Goal: Transaction & Acquisition: Purchase product/service

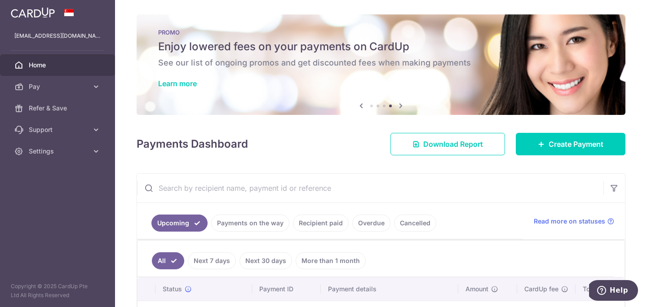
scroll to position [235, 0]
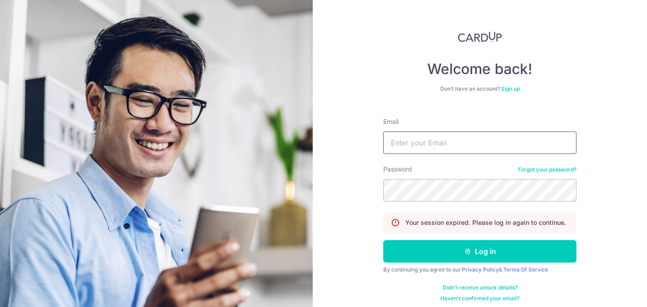
click at [473, 140] on input "Email" at bounding box center [479, 143] width 193 height 22
type input "[EMAIL_ADDRESS][DOMAIN_NAME]"
click at [383, 240] on button "Log in" at bounding box center [479, 251] width 193 height 22
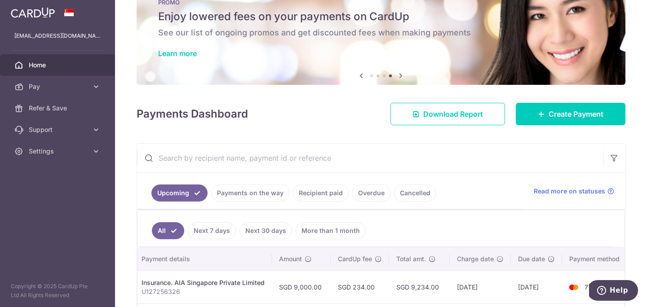
scroll to position [23, 0]
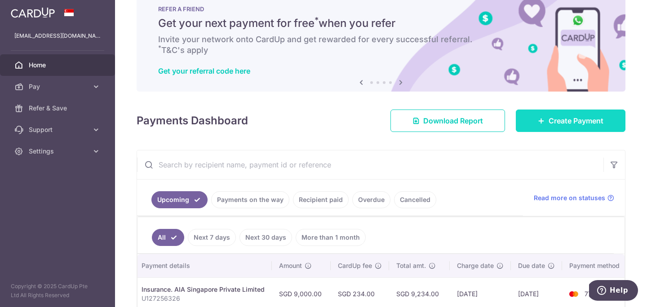
click at [545, 119] on link "Create Payment" at bounding box center [571, 121] width 110 height 22
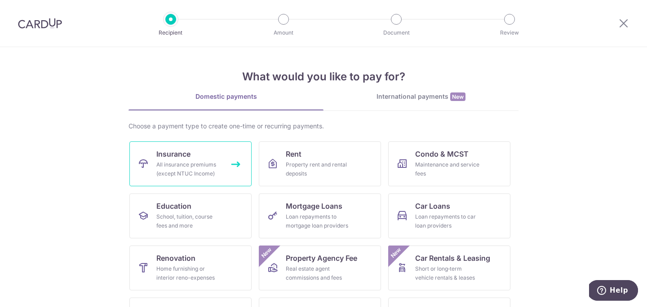
click at [199, 162] on div "All insurance premiums (except NTUC Income)" at bounding box center [188, 169] width 65 height 18
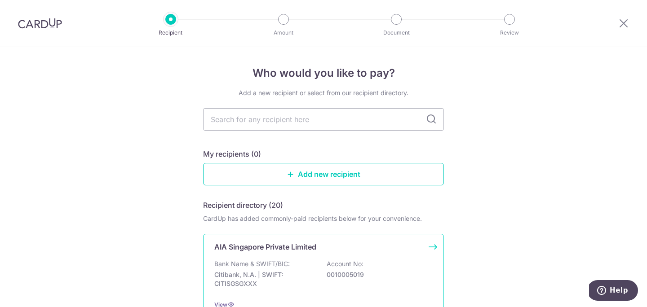
click at [311, 263] on div "Bank Name & SWIFT/BIC: Citibank, N.A. | SWIFT: CITISGSGXXX Account No: 00100050…" at bounding box center [323, 276] width 218 height 33
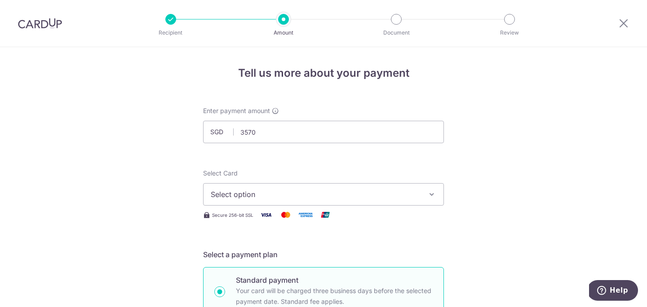
type input "3,570.00"
click at [406, 171] on div "Select Card Select option Add credit card Your Cards **** 5391 **** 1183 **** 1…" at bounding box center [323, 187] width 241 height 37
click at [381, 205] on button "Select option" at bounding box center [323, 194] width 241 height 22
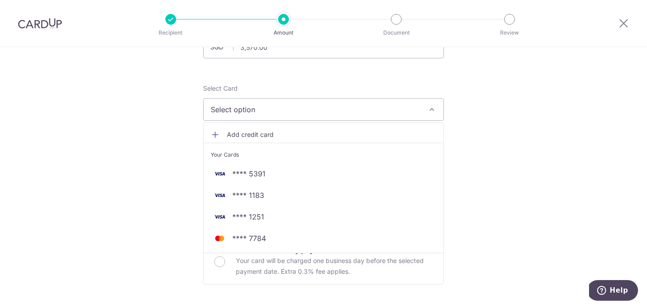
scroll to position [110, 0]
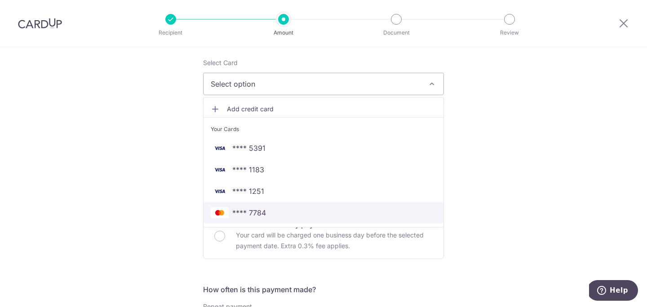
click at [272, 217] on span "**** 7784" at bounding box center [323, 212] width 225 height 11
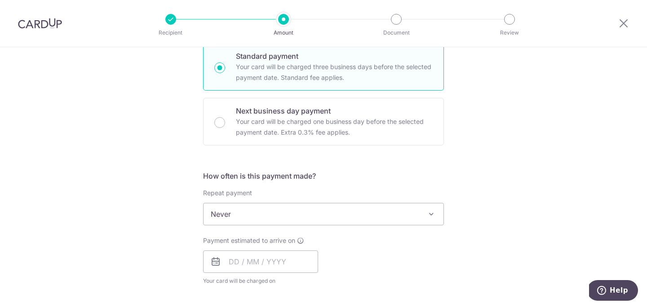
scroll to position [282, 0]
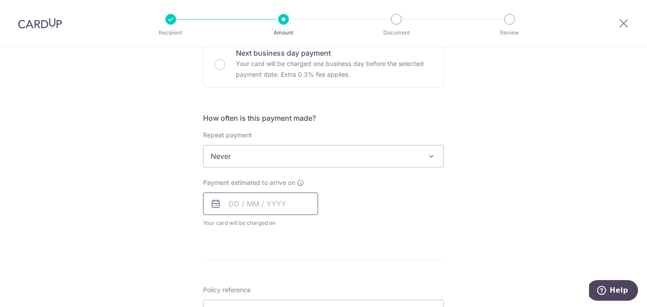
click at [247, 203] on input "text" at bounding box center [260, 204] width 115 height 22
click at [298, 226] on select "2025 2026 2027 2028 2029 2030 2031 2032 2033 2034 2035" at bounding box center [296, 228] width 24 height 7
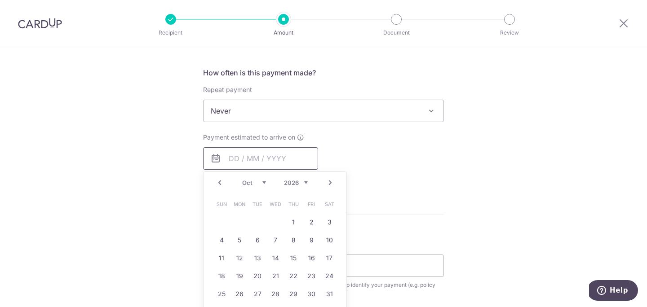
scroll to position [344, 0]
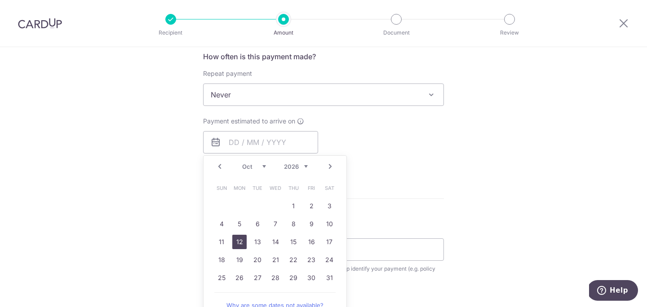
click at [242, 242] on link "12" at bounding box center [239, 242] width 14 height 14
type input "12/10/2026"
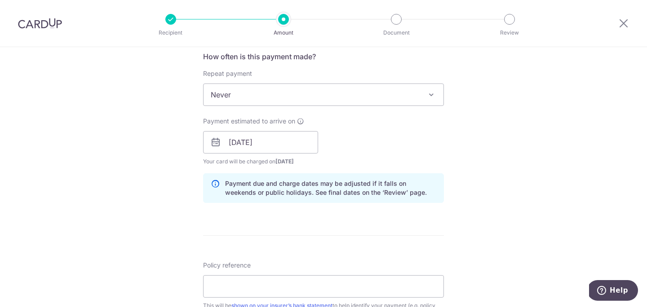
click at [335, 95] on span "Never" at bounding box center [323, 95] width 240 height 22
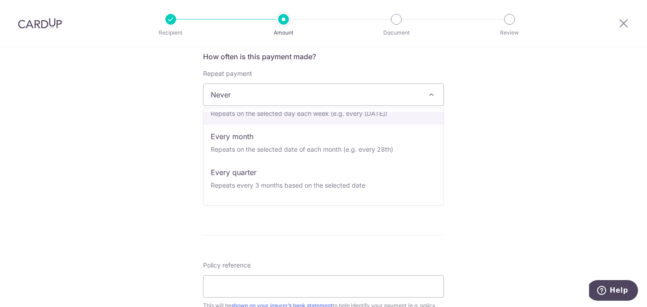
scroll to position [126, 0]
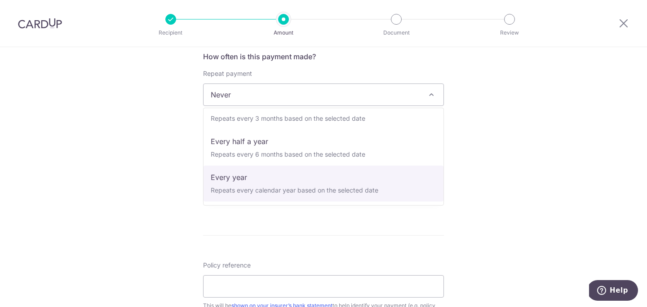
select select "6"
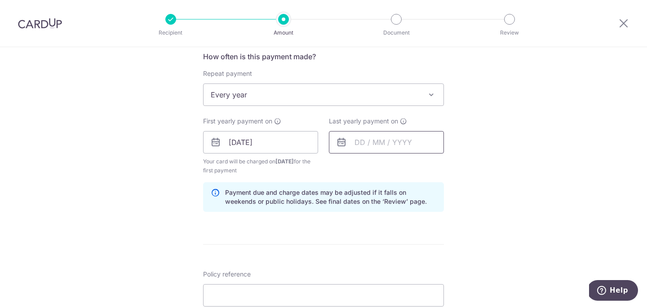
click at [378, 146] on input "text" at bounding box center [386, 142] width 115 height 22
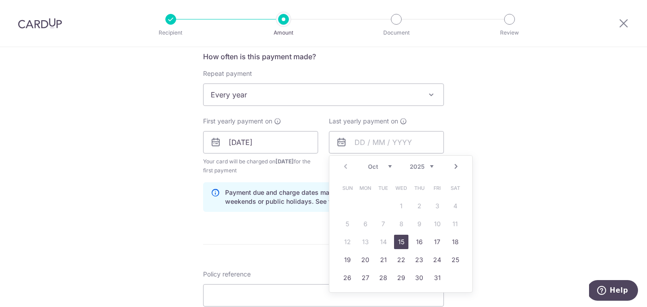
click at [418, 163] on select "2025 2026 2027 2028 2029 2030 2031 2032 2033 2034 2035" at bounding box center [422, 166] width 24 height 7
click at [437, 225] on link "12" at bounding box center [437, 224] width 14 height 14
type input "12/10/2029"
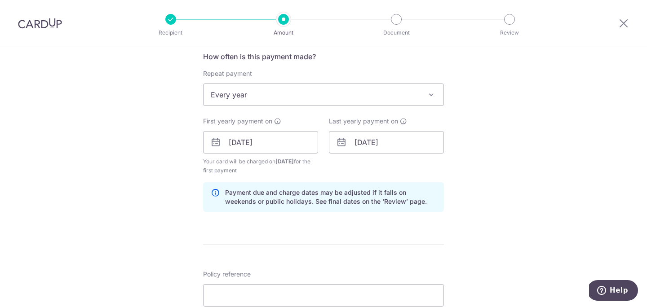
click at [475, 213] on div "Tell us more about your payment Enter payment amount SGD 3,570.00 3570.00 Selec…" at bounding box center [323, 133] width 647 height 858
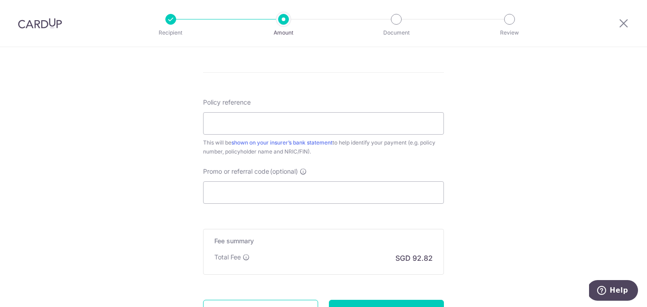
scroll to position [516, 0]
click at [365, 128] on input "Policy reference" at bounding box center [323, 123] width 241 height 22
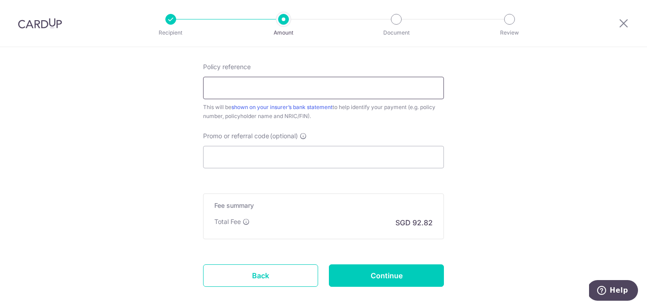
scroll to position [547, 0]
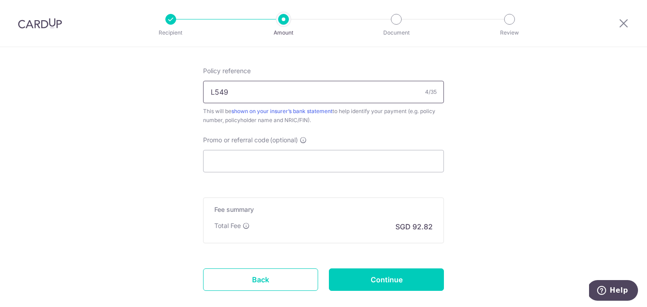
type input "L549220121"
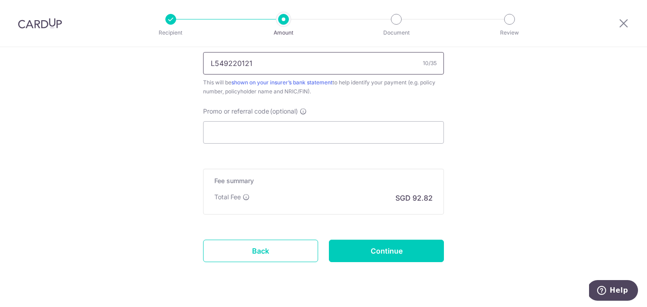
scroll to position [580, 0]
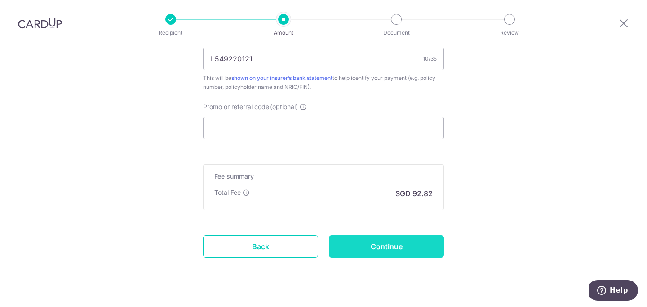
click at [365, 244] on input "Continue" at bounding box center [386, 246] width 115 height 22
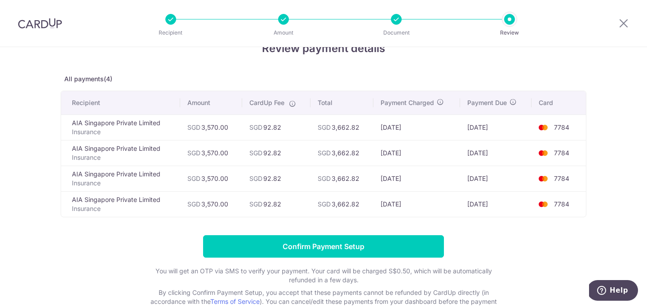
scroll to position [25, 0]
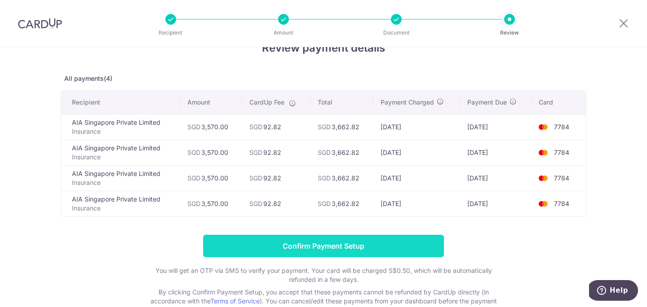
click at [362, 243] on input "Confirm Payment Setup" at bounding box center [323, 246] width 241 height 22
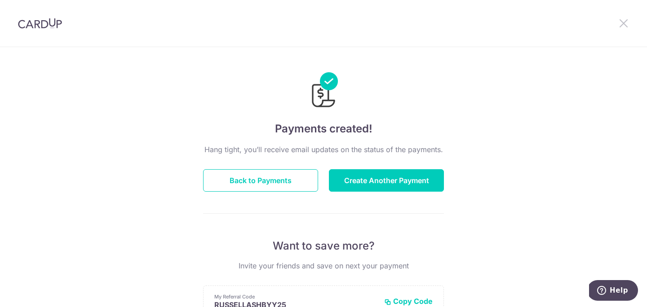
click at [626, 23] on icon at bounding box center [623, 23] width 11 height 11
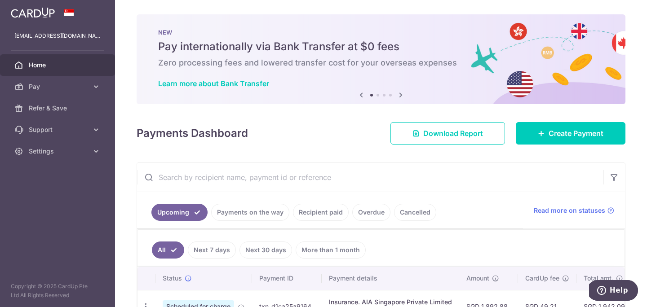
scroll to position [84, 0]
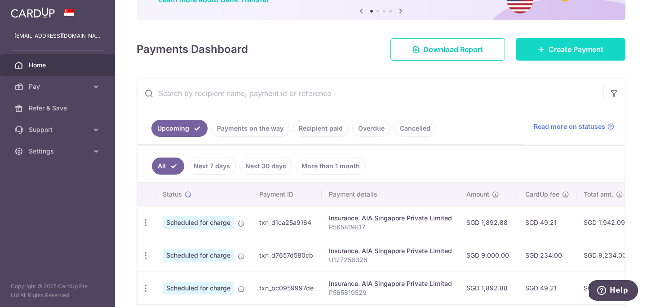
click at [571, 50] on span "Create Payment" at bounding box center [575, 49] width 55 height 11
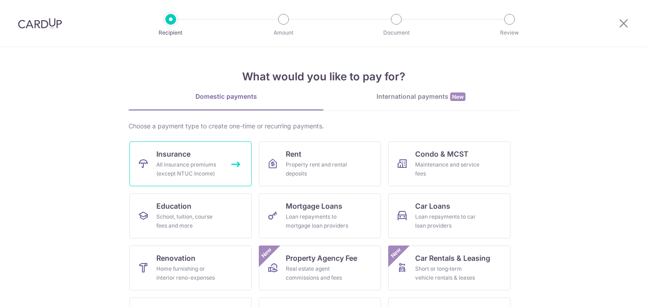
click at [209, 168] on div "All insurance premiums (except NTUC Income)" at bounding box center [188, 169] width 65 height 18
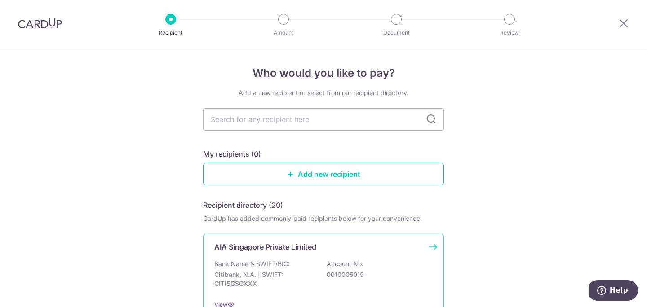
click at [296, 267] on div "Bank Name & SWIFT/BIC: Citibank, N.A. | SWIFT: CITISGSGXXX Account No: 00100050…" at bounding box center [323, 276] width 218 height 33
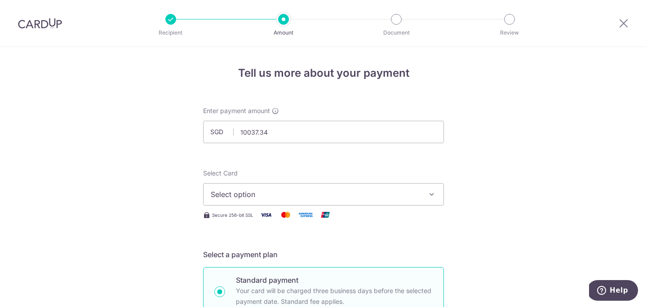
type input "10,037.34"
click at [344, 197] on span "Select option" at bounding box center [315, 194] width 209 height 11
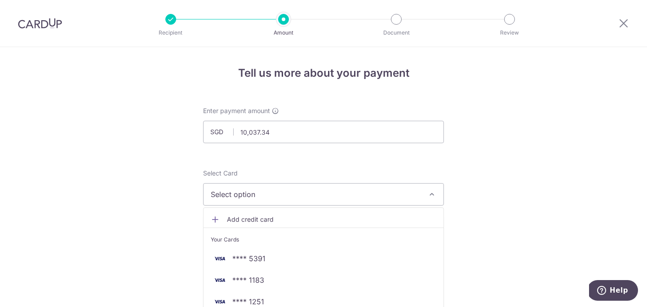
scroll to position [73, 0]
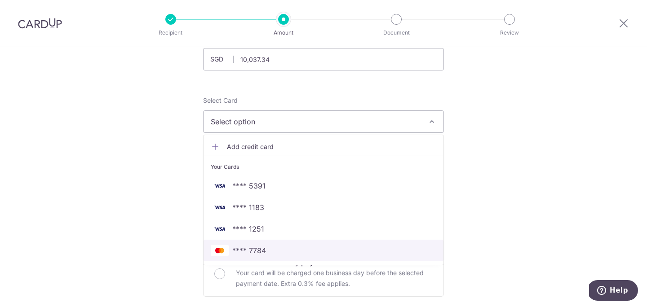
click at [255, 252] on span "**** 7784" at bounding box center [249, 250] width 34 height 11
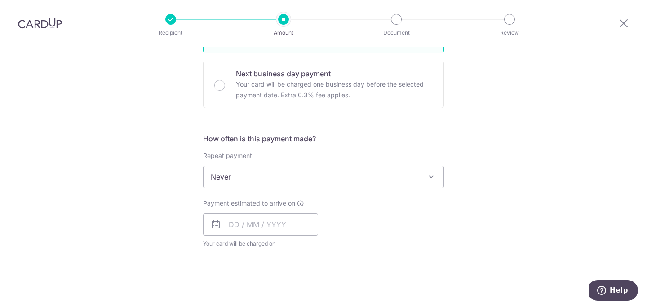
scroll to position [262, 0]
click at [260, 216] on input "text" at bounding box center [260, 224] width 115 height 22
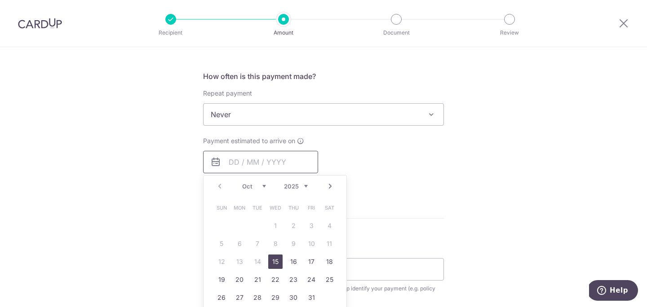
scroll to position [340, 0]
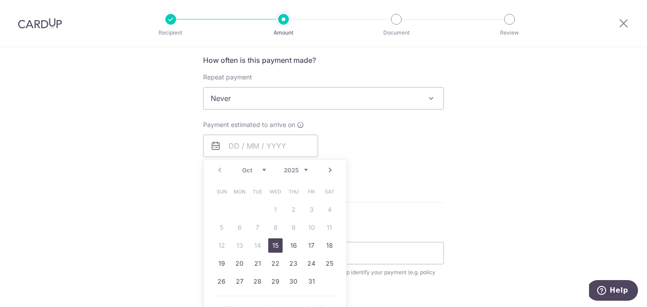
click at [275, 244] on link "15" at bounding box center [275, 245] width 14 height 14
type input "15/10/2025"
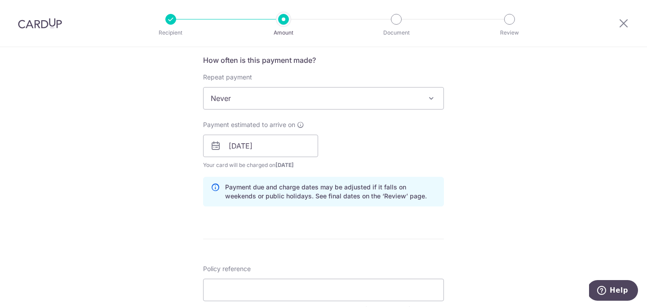
scroll to position [436, 0]
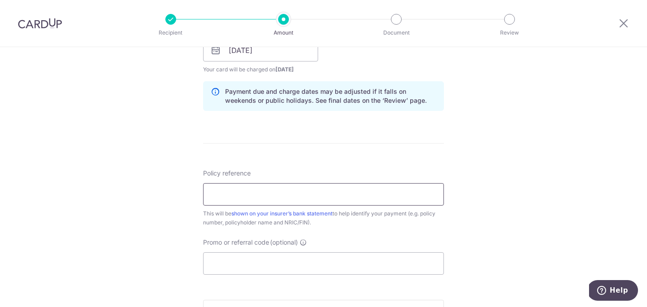
click at [323, 197] on input "Policy reference" at bounding box center [323, 194] width 241 height 22
type input "H242961389"
click at [375, 132] on form "Enter payment amount SGD 10,037.34 10037.34 Select Card **** 7784 Add credit ca…" at bounding box center [323, 45] width 241 height 748
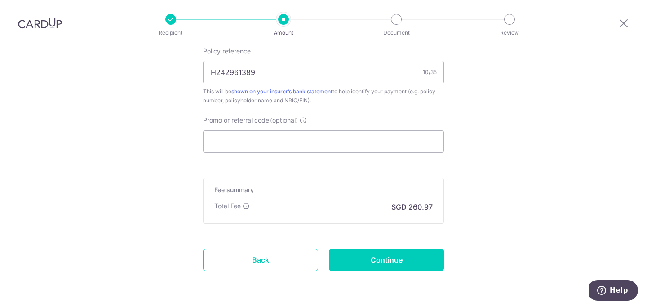
scroll to position [558, 0]
click at [371, 260] on input "Continue" at bounding box center [386, 259] width 115 height 22
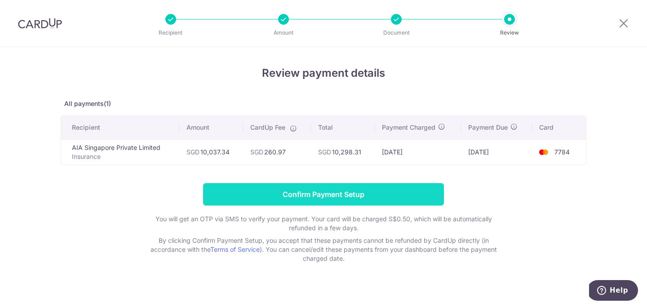
click at [317, 195] on input "Confirm Payment Setup" at bounding box center [323, 194] width 241 height 22
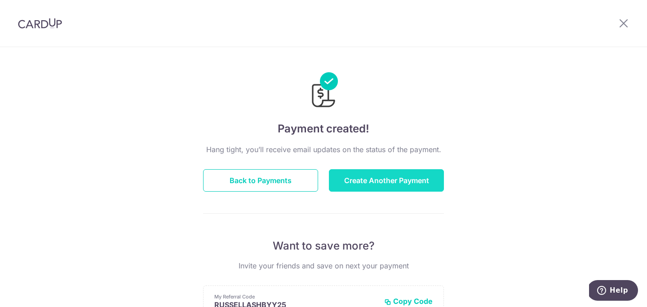
click at [385, 189] on button "Create Another Payment" at bounding box center [386, 180] width 115 height 22
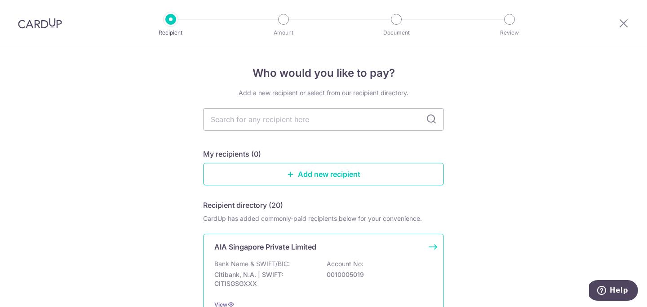
click at [308, 265] on div "Bank Name & SWIFT/BIC: Citibank, N.A. | SWIFT: CITISGSGXXX Account No: 00100050…" at bounding box center [323, 276] width 218 height 33
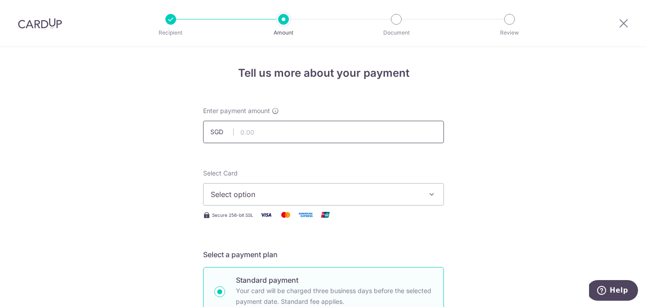
click at [257, 130] on input "text" at bounding box center [323, 132] width 241 height 22
type input "10,037.34"
click at [367, 204] on button "Select option" at bounding box center [323, 194] width 241 height 22
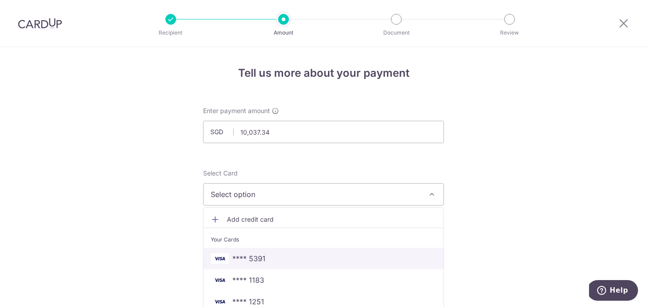
scroll to position [62, 0]
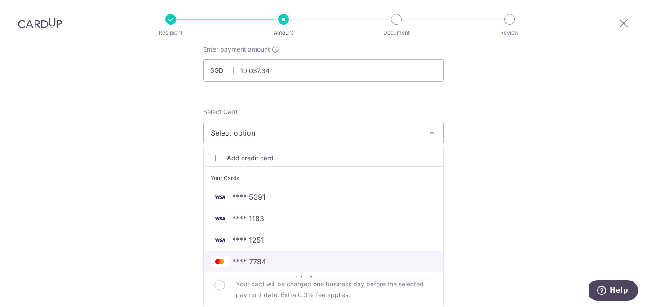
click at [298, 263] on span "**** 7784" at bounding box center [323, 261] width 225 height 11
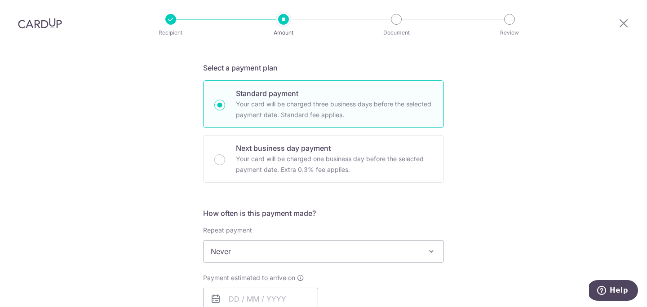
scroll to position [273, 0]
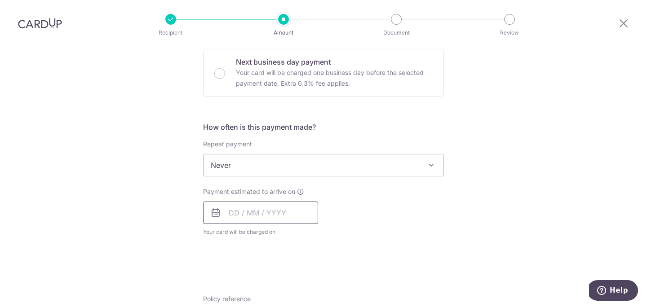
click at [280, 209] on input "text" at bounding box center [260, 213] width 115 height 22
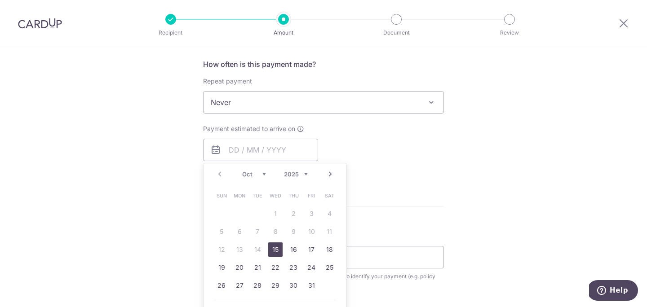
click at [278, 243] on link "15" at bounding box center [275, 250] width 14 height 14
type input "15/10/2025"
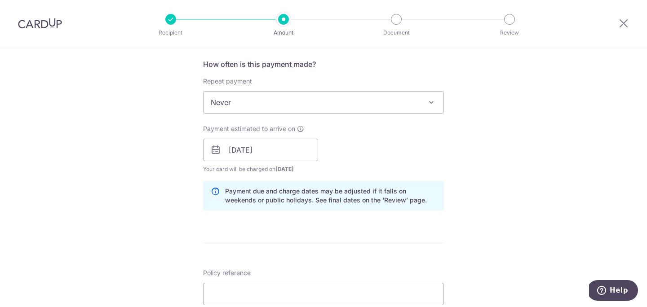
click at [514, 195] on div "Tell us more about your payment Enter payment amount SGD 10,037.34 10037.34 Sel…" at bounding box center [323, 135] width 647 height 849
click at [358, 295] on input "Policy reference" at bounding box center [323, 294] width 241 height 22
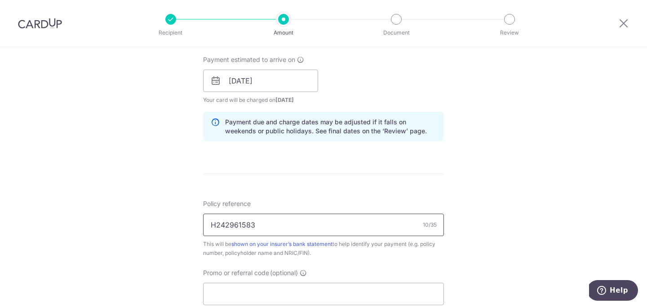
type input "H242961583"
click at [459, 173] on div "Tell us more about your payment Enter payment amount SGD 10,037.34 10037.34 Sel…" at bounding box center [323, 66] width 647 height 849
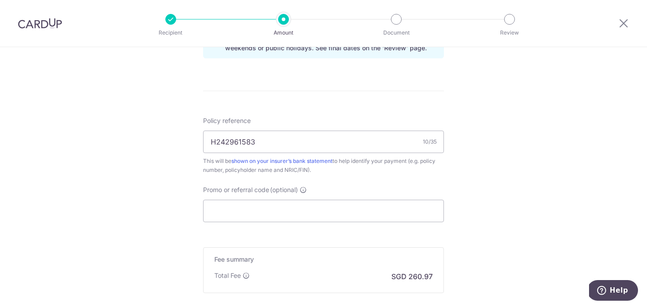
scroll to position [528, 0]
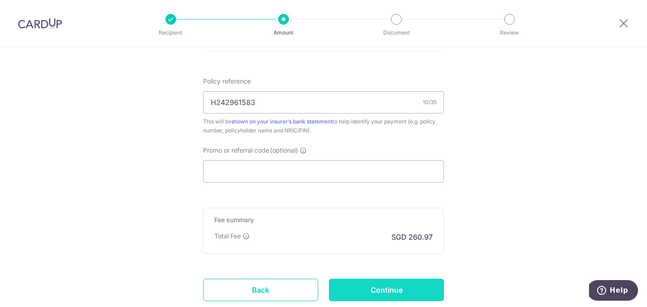
click at [402, 286] on input "Continue" at bounding box center [386, 290] width 115 height 22
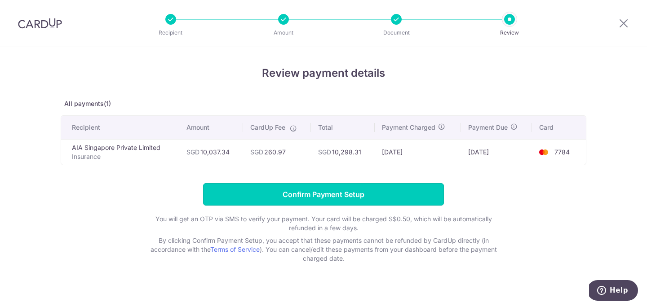
click at [351, 200] on input "Confirm Payment Setup" at bounding box center [323, 194] width 241 height 22
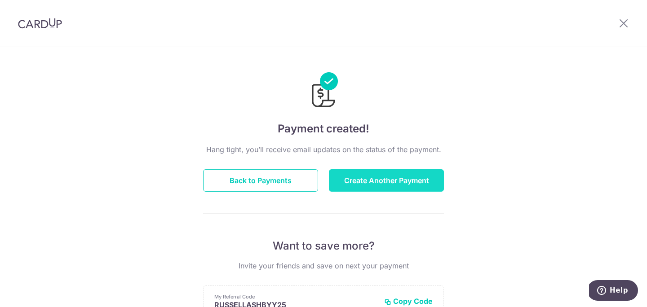
click at [367, 185] on button "Create Another Payment" at bounding box center [386, 180] width 115 height 22
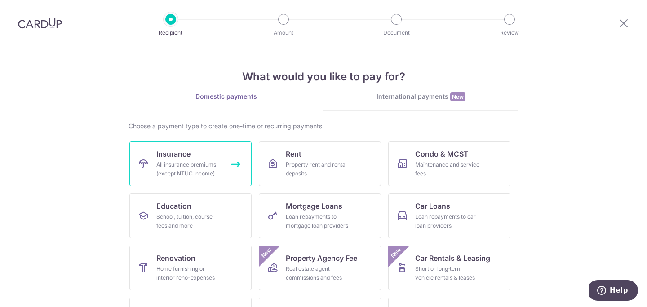
click at [140, 162] on icon at bounding box center [143, 164] width 11 height 11
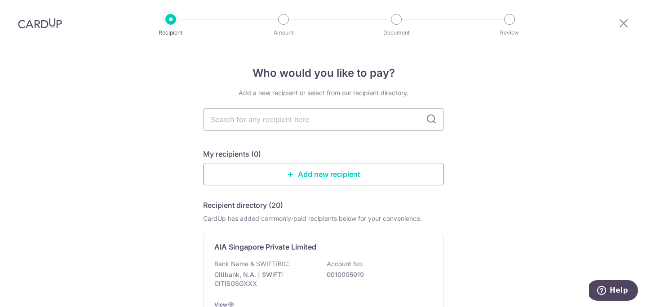
click at [324, 238] on div "AIA Singapore Private Limited Bank Name & SWIFT/BIC: Citibank, N.A. | SWIFT: CI…" at bounding box center [323, 275] width 241 height 83
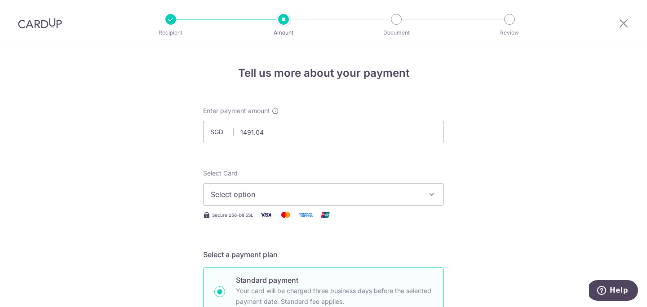
type input "1,491.04"
click at [250, 189] on span "Select option" at bounding box center [315, 194] width 209 height 11
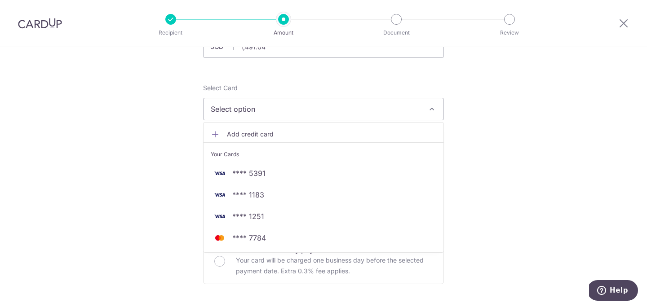
scroll to position [86, 0]
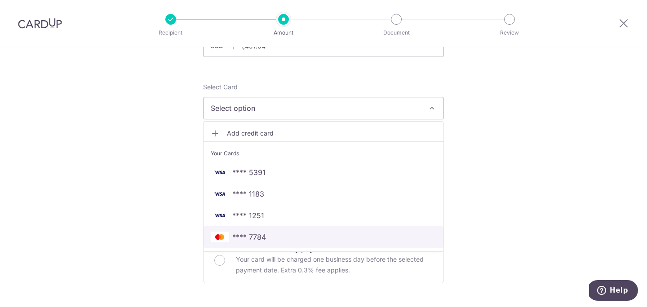
click at [257, 238] on span "**** 7784" at bounding box center [249, 237] width 34 height 11
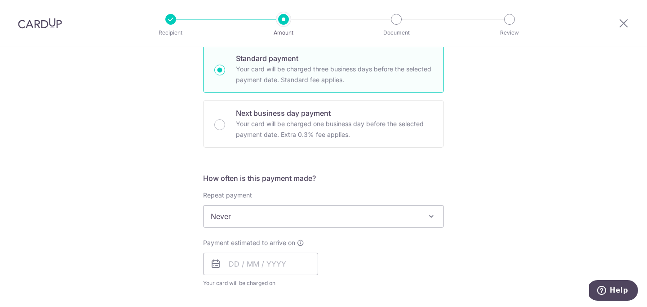
scroll to position [282, 0]
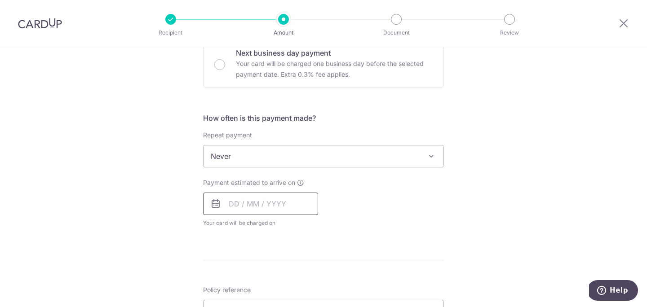
click at [269, 206] on input "text" at bounding box center [260, 204] width 115 height 22
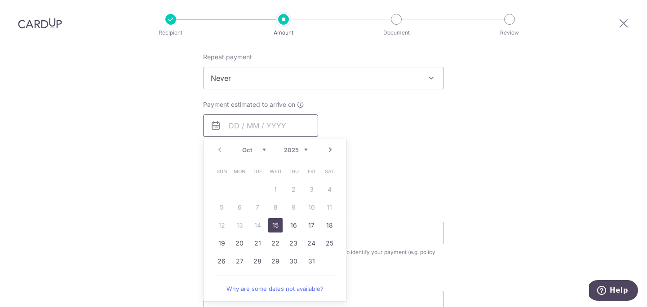
scroll to position [362, 0]
click at [274, 221] on link "15" at bounding box center [275, 223] width 14 height 14
type input "15/10/2025"
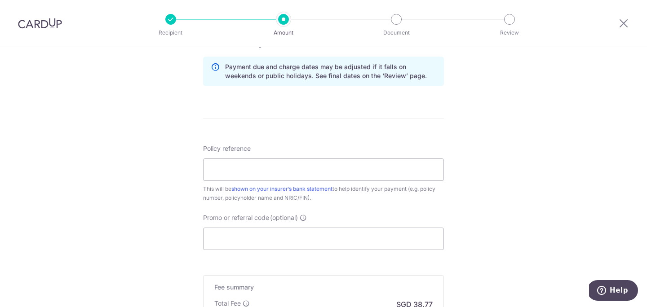
scroll to position [461, 0]
click at [344, 168] on input "Policy reference" at bounding box center [323, 169] width 241 height 22
type input "H238024382"
click at [136, 195] on div "Tell us more about your payment Enter payment amount SGD 1,491.04 1491.04 Selec…" at bounding box center [323, 10] width 647 height 849
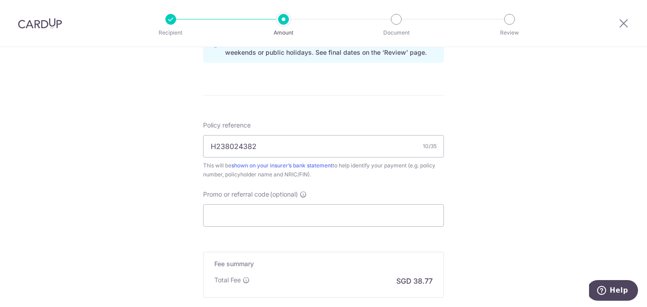
scroll to position [589, 0]
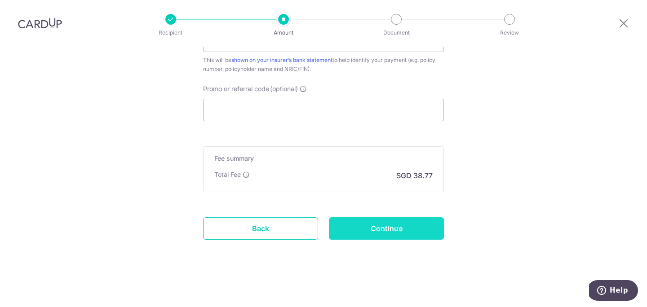
click at [384, 234] on input "Continue" at bounding box center [386, 228] width 115 height 22
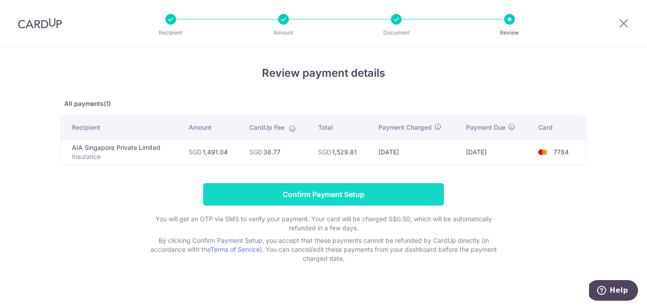
click at [344, 203] on input "Confirm Payment Setup" at bounding box center [323, 194] width 241 height 22
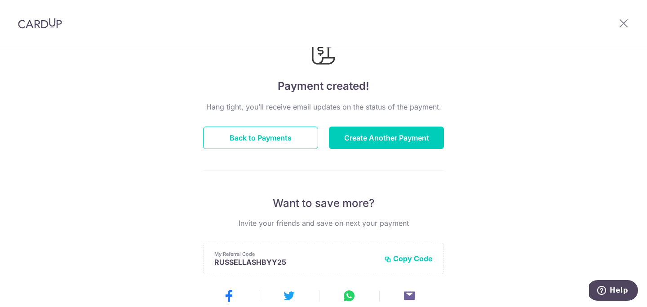
scroll to position [35, 0]
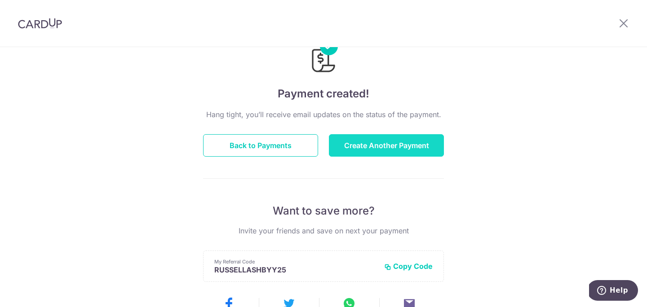
click at [374, 141] on button "Create Another Payment" at bounding box center [386, 145] width 115 height 22
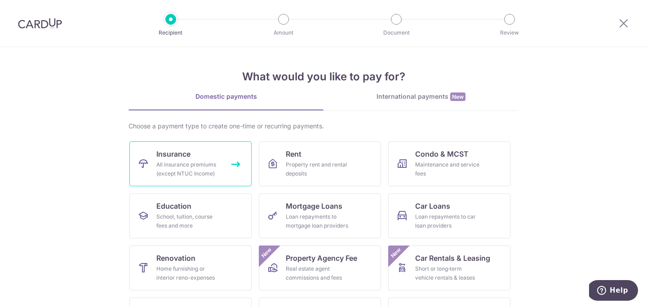
click at [185, 174] on div "All insurance premiums (except NTUC Income)" at bounding box center [188, 169] width 65 height 18
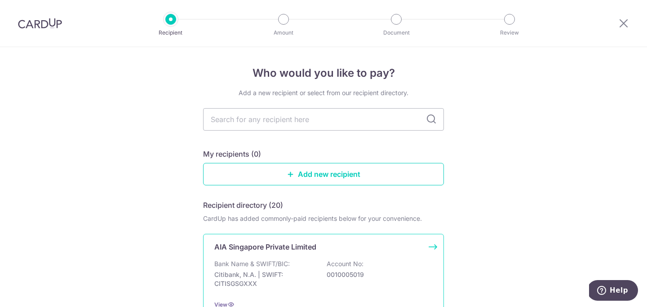
click at [296, 255] on div "AIA Singapore Private Limited Bank Name & SWIFT/BIC: Citibank, N.A. | SWIFT: CI…" at bounding box center [323, 275] width 241 height 83
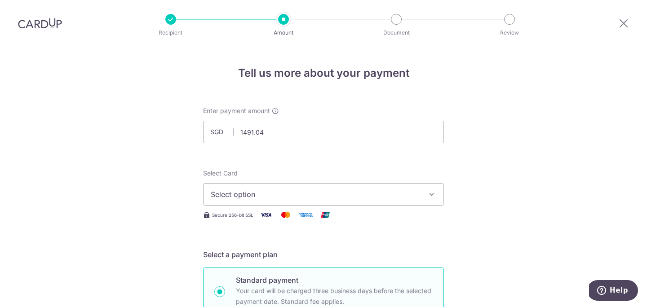
type input "1,491.04"
click at [265, 189] on span "Select option" at bounding box center [315, 194] width 209 height 11
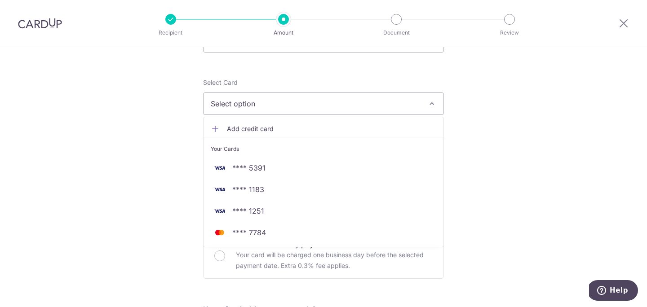
scroll to position [91, 0]
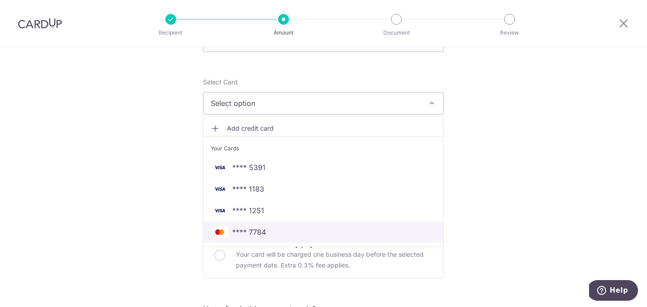
click at [257, 232] on span "**** 7784" at bounding box center [249, 232] width 34 height 11
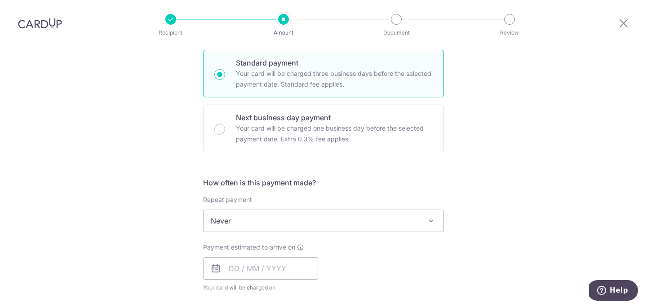
scroll to position [294, 0]
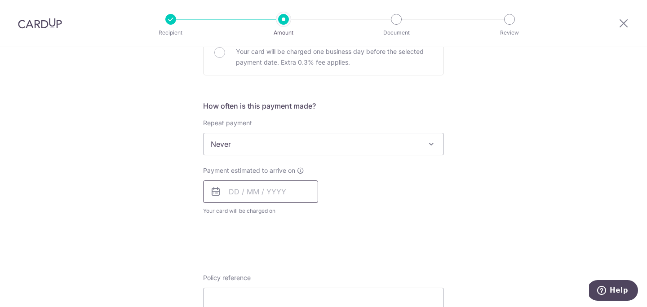
click at [266, 195] on input "text" at bounding box center [260, 192] width 115 height 22
click at [335, 217] on link "Next" at bounding box center [330, 216] width 11 height 11
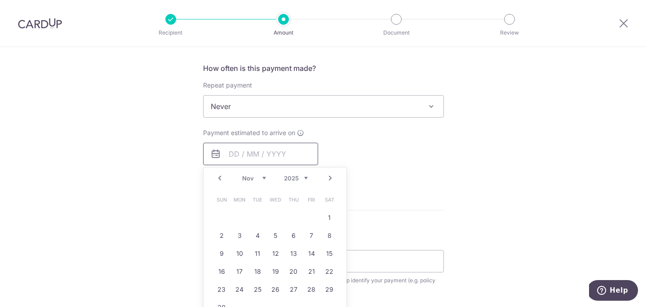
scroll to position [350, 0]
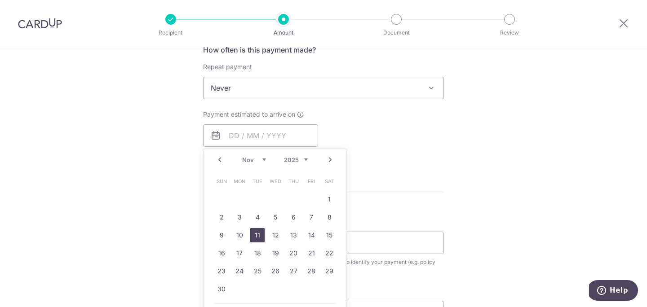
click at [260, 235] on link "11" at bounding box center [257, 235] width 14 height 14
type input "11/11/2025"
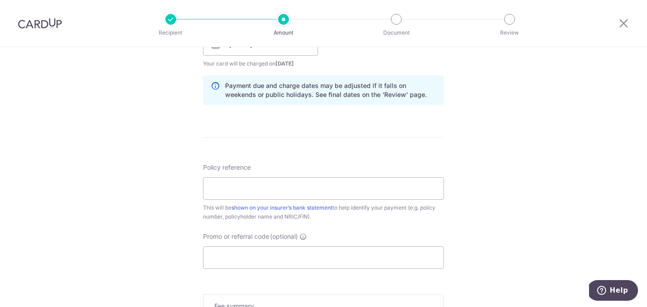
scroll to position [443, 0]
click at [262, 185] on input "Policy reference" at bounding box center [323, 187] width 241 height 22
type input "H242961512"
click at [160, 216] on div "Tell us more about your payment Enter payment amount SGD 1,491.04 1491.04 Selec…" at bounding box center [323, 28] width 647 height 849
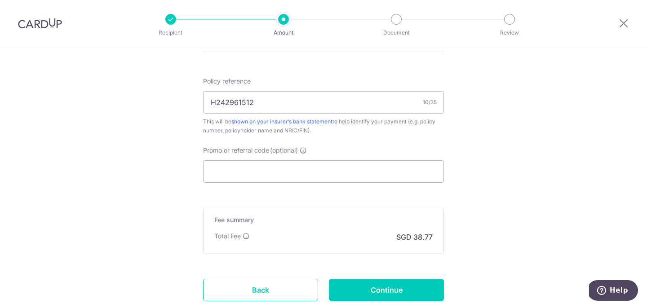
scroll to position [589, 0]
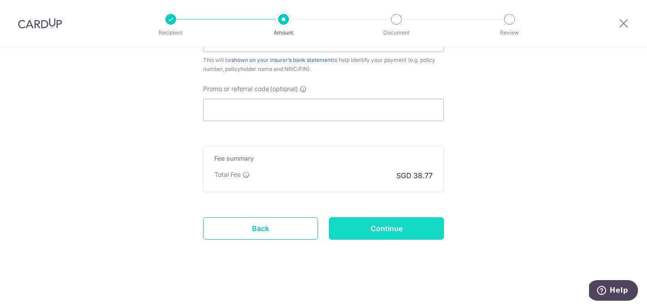
click at [389, 231] on input "Continue" at bounding box center [386, 228] width 115 height 22
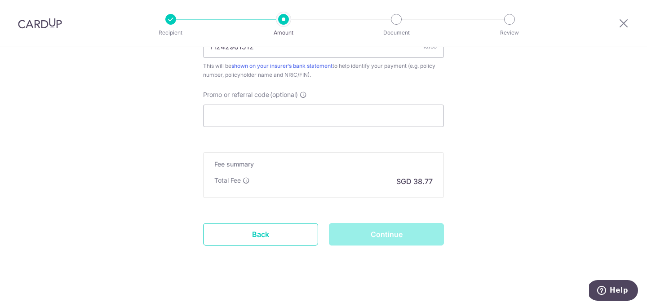
scroll to position [583, 0]
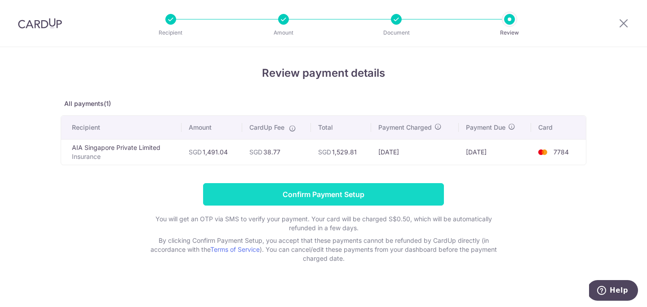
click at [329, 197] on input "Confirm Payment Setup" at bounding box center [323, 194] width 241 height 22
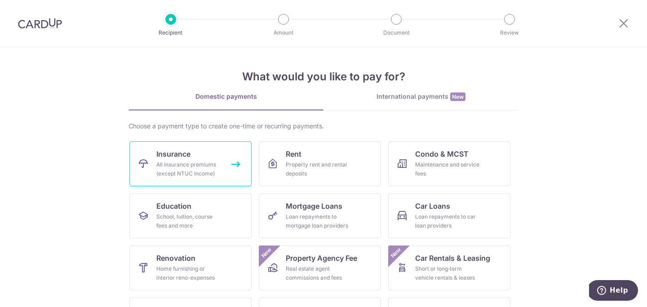
click at [181, 173] on div "All insurance premiums (except NTUC Income)" at bounding box center [188, 169] width 65 height 18
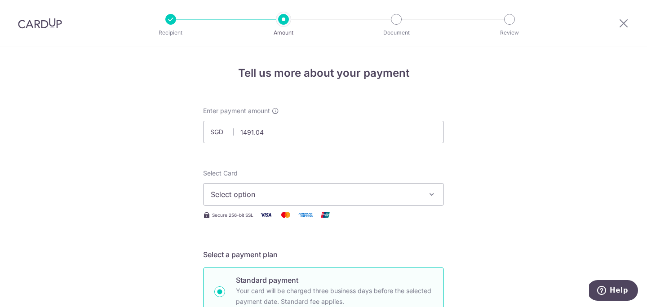
type input "1,491.04"
click at [277, 194] on span "Select option" at bounding box center [315, 194] width 209 height 11
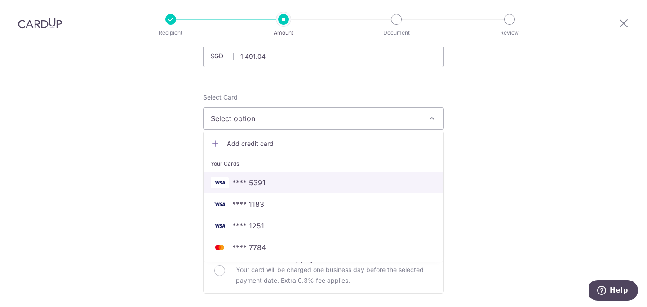
scroll to position [78, 0]
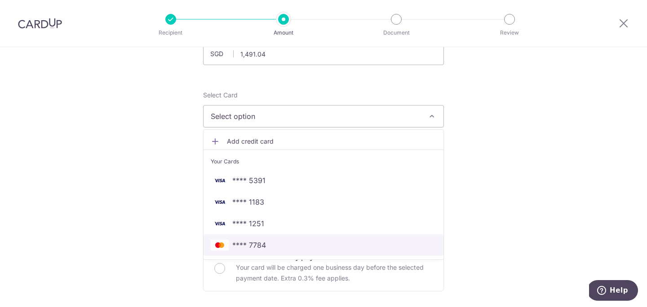
click at [245, 244] on span "**** 7784" at bounding box center [249, 245] width 34 height 11
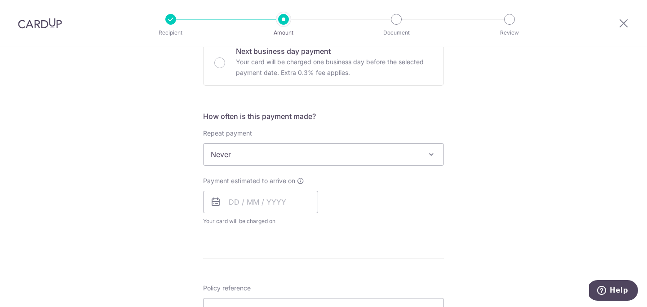
scroll to position [284, 0]
click at [249, 202] on input "text" at bounding box center [260, 202] width 115 height 22
click at [333, 225] on link "Next" at bounding box center [330, 226] width 11 height 11
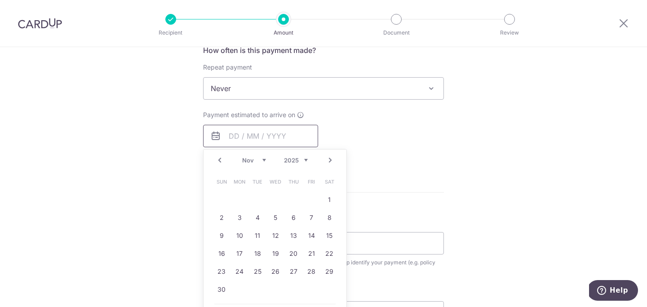
scroll to position [350, 0]
click at [294, 237] on link "13" at bounding box center [293, 235] width 14 height 14
type input "[DATE]"
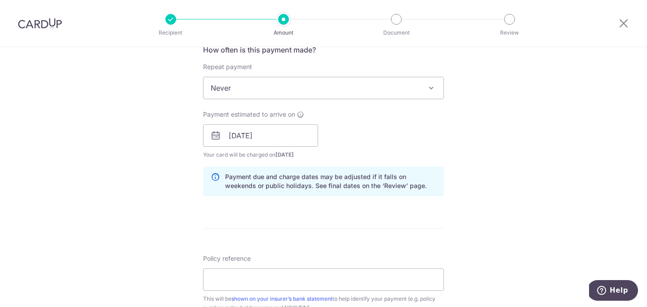
scroll to position [433, 0]
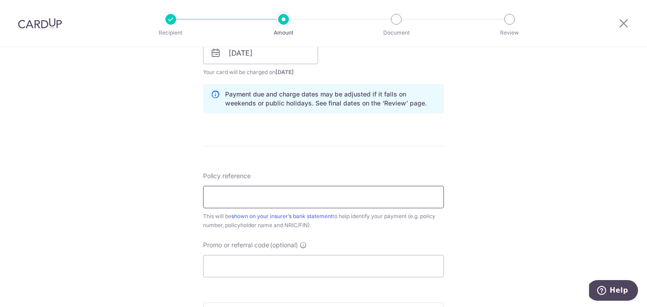
click at [220, 195] on input "Policy reference" at bounding box center [323, 197] width 241 height 22
type input "H243676097"
click at [151, 234] on div "Tell us more about your payment Enter payment amount SGD 1,491.04 1491.04 Selec…" at bounding box center [323, 38] width 647 height 849
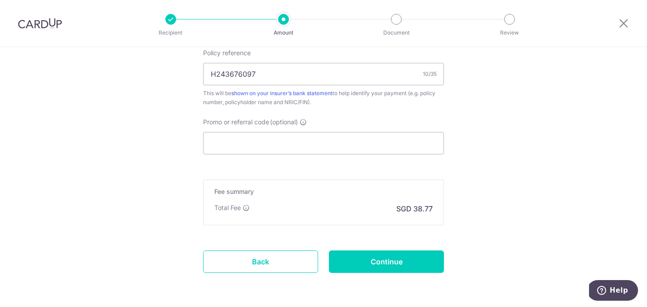
scroll to position [560, 0]
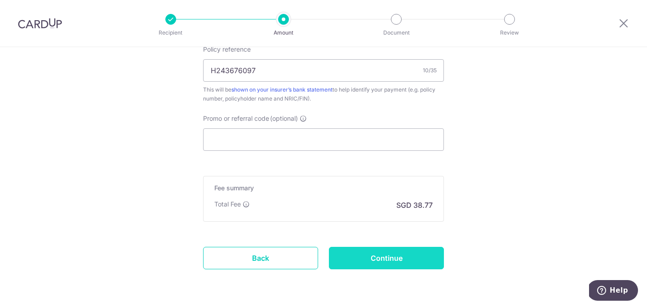
click at [391, 261] on input "Continue" at bounding box center [386, 258] width 115 height 22
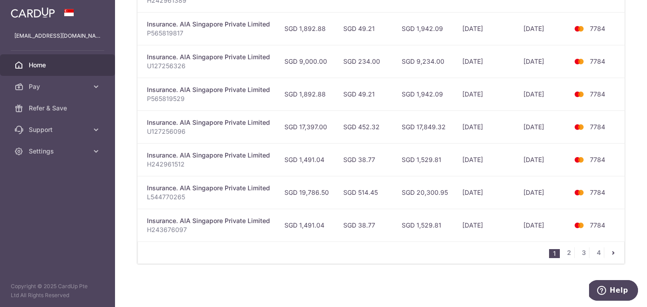
scroll to position [0, 186]
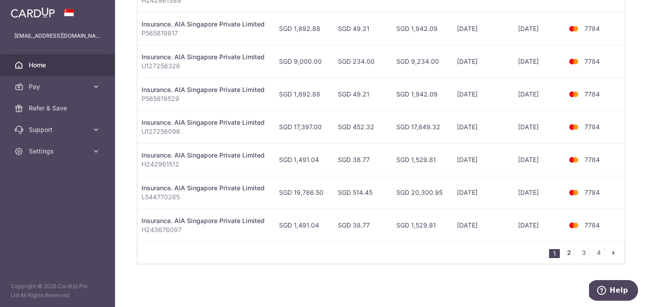
click at [568, 252] on link "2" at bounding box center [568, 252] width 11 height 11
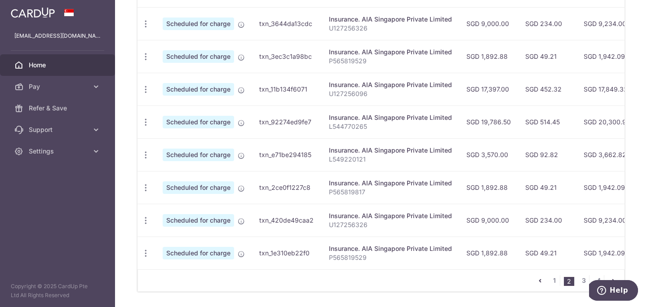
scroll to position [375, 0]
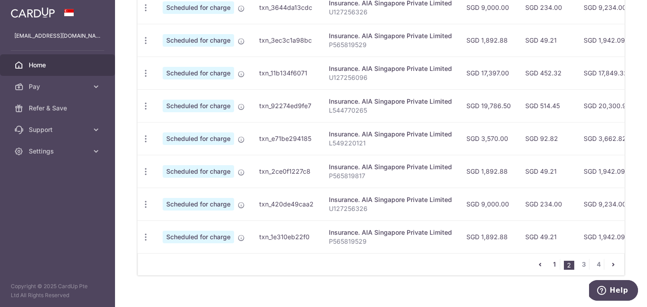
click at [558, 264] on link "1" at bounding box center [554, 264] width 11 height 11
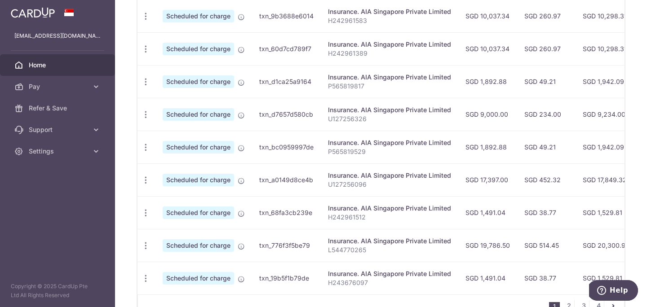
scroll to position [386, 0]
